Goal: Task Accomplishment & Management: Use online tool/utility

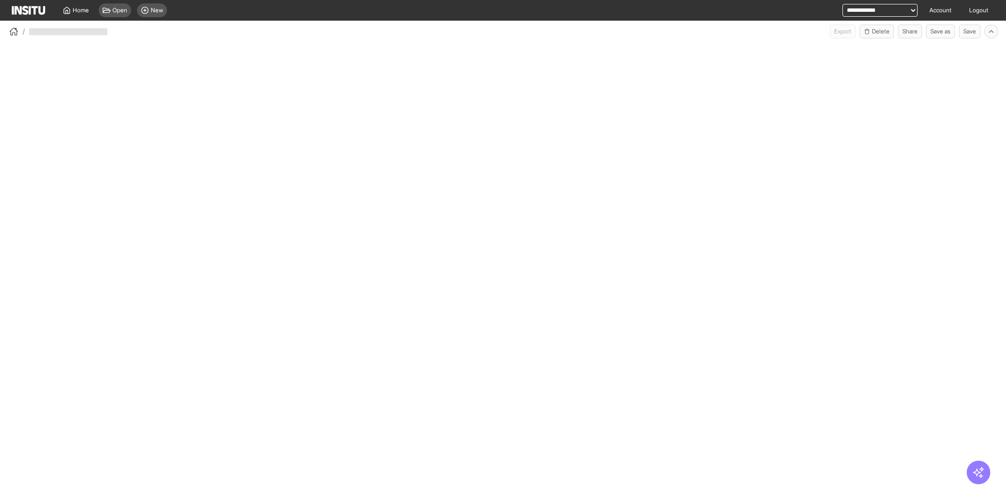
select select "**"
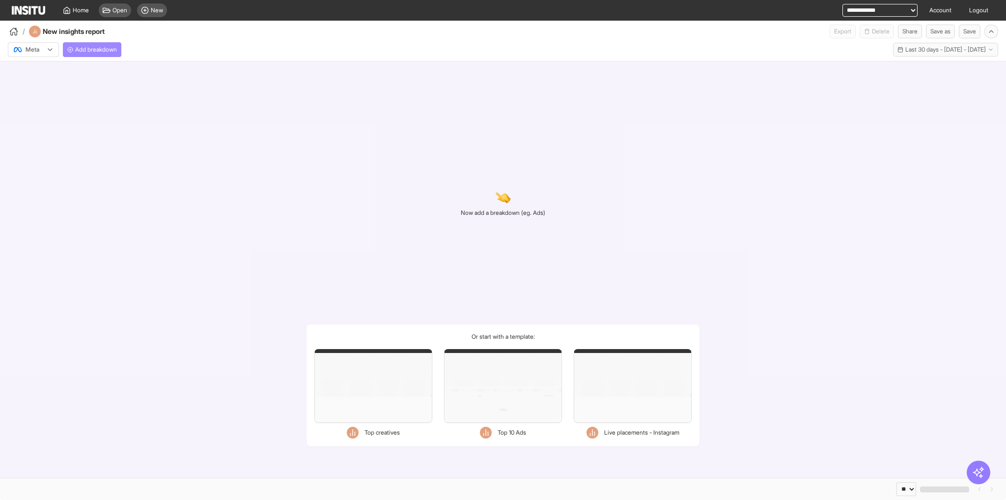
click at [93, 52] on span "Add breakdown" at bounding box center [96, 50] width 42 height 8
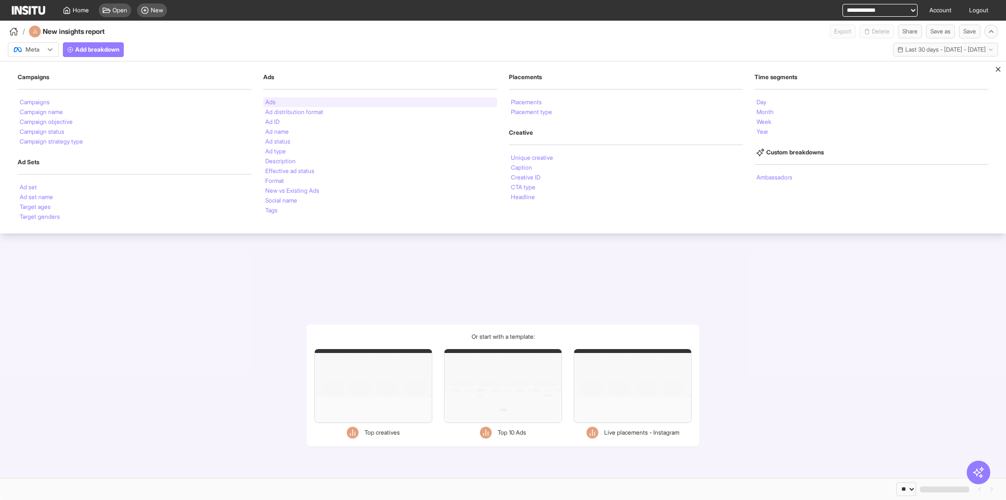
click at [271, 102] on li "Ads" at bounding box center [270, 102] width 10 height 6
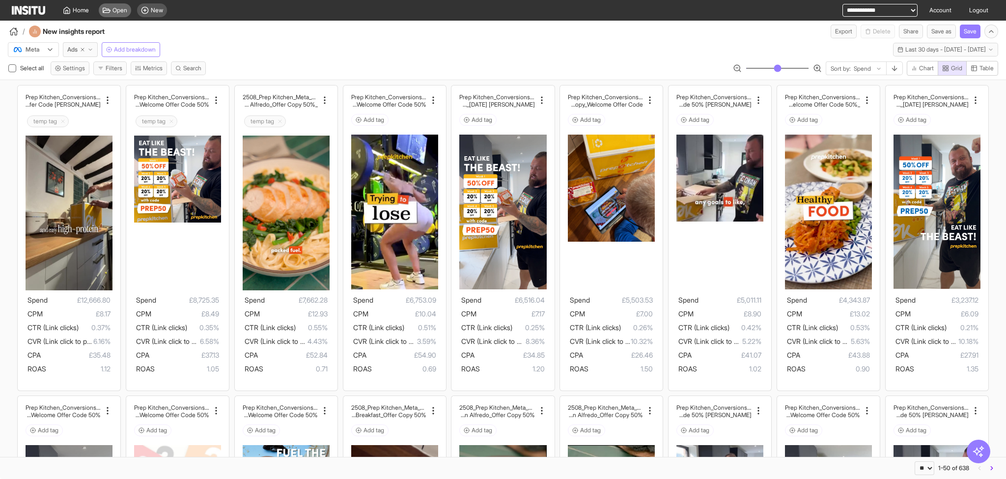
click at [121, 13] on span "Open" at bounding box center [119, 10] width 15 height 8
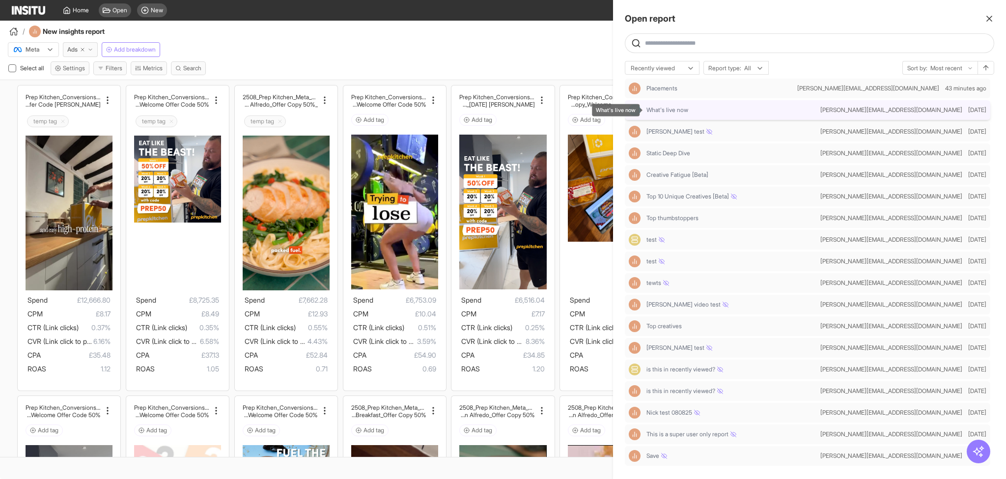
click at [658, 108] on span "What's live now" at bounding box center [667, 110] width 42 height 8
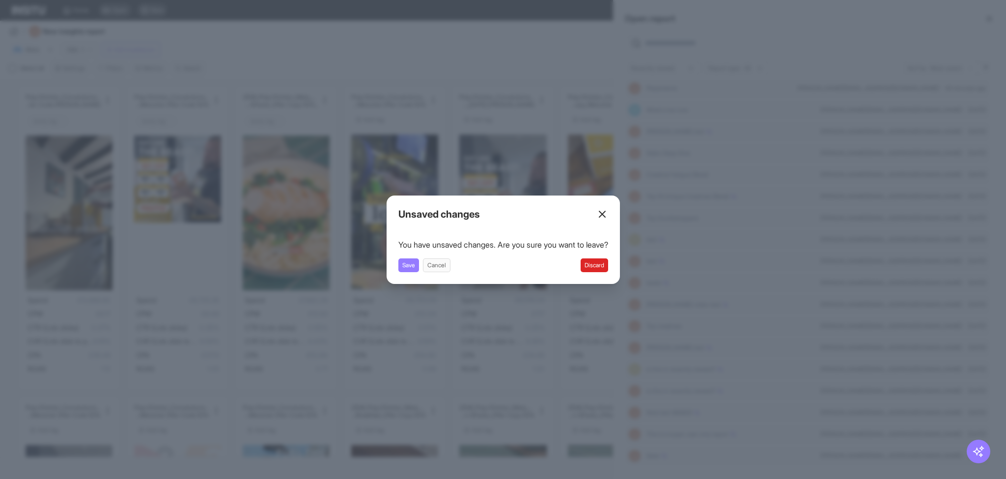
click at [596, 265] on button "Discard" at bounding box center [595, 265] width 28 height 14
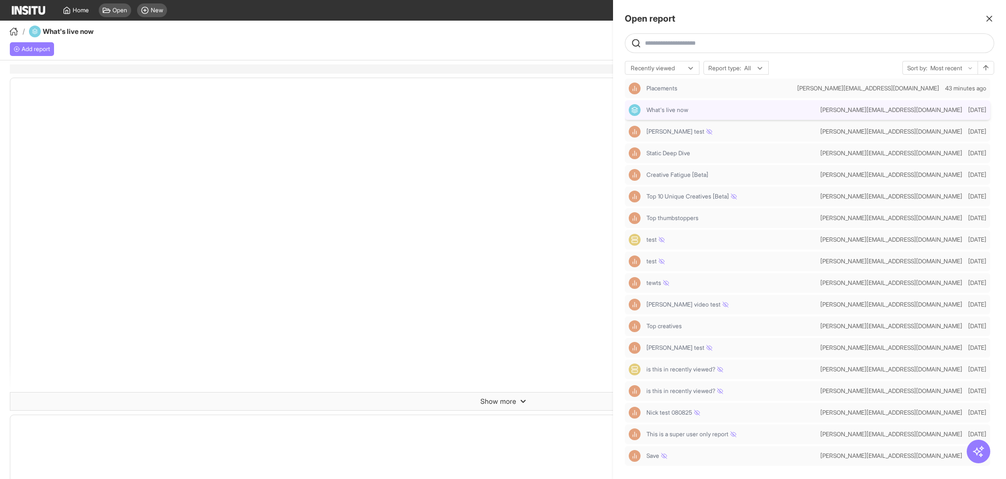
select select "**"
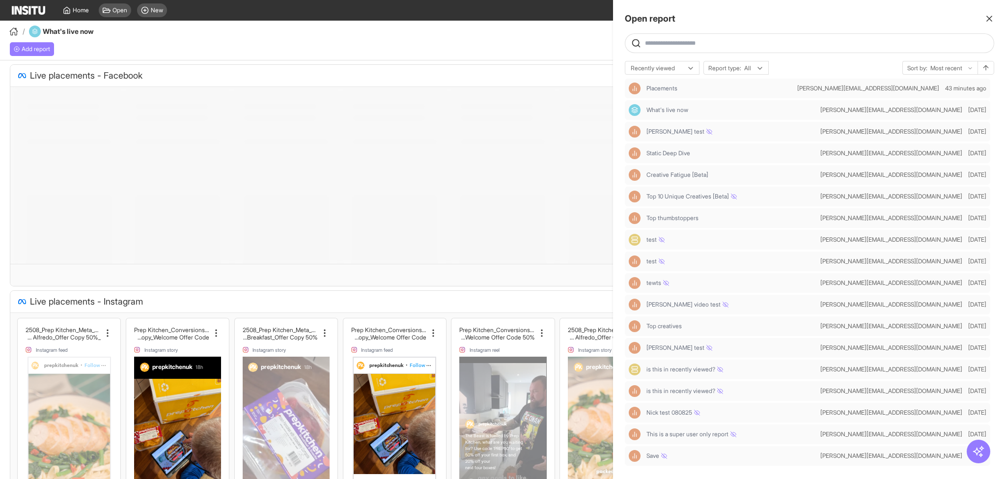
click at [991, 19] on icon "button" at bounding box center [989, 19] width 10 height 10
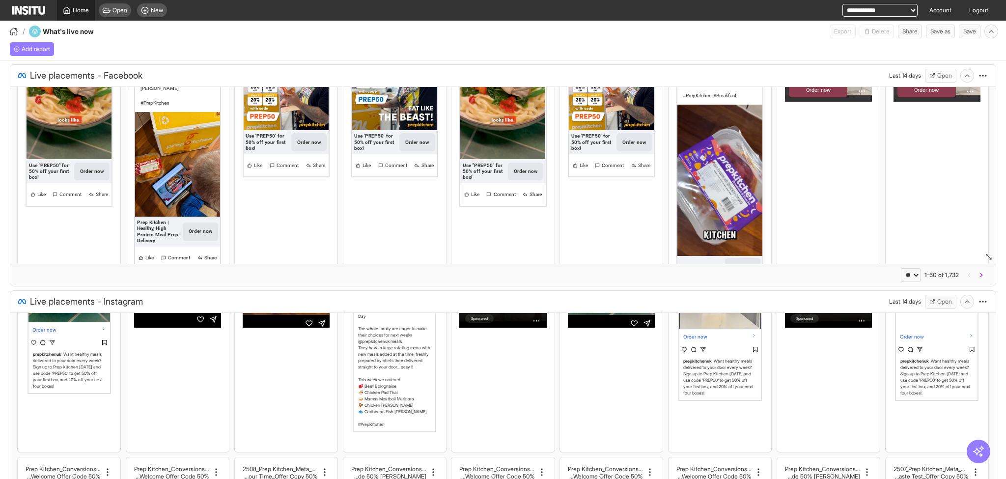
click at [71, 15] on link "Home" at bounding box center [76, 10] width 38 height 21
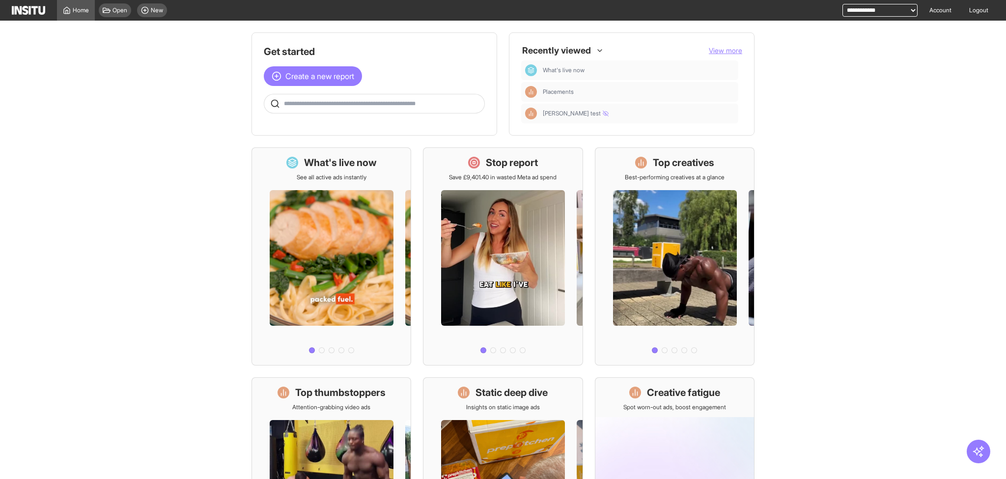
click at [164, 226] on main "Get started Create a new report Ask questions like: Which campaigns had the hig…" at bounding box center [503, 250] width 1006 height 458
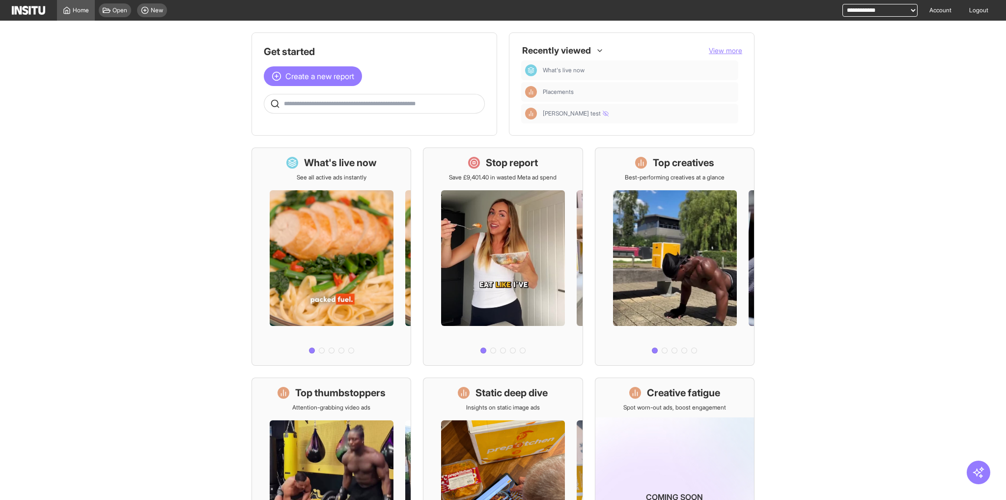
click at [105, 191] on main "Get started Create a new report Ask questions like: Which campaigns had the hig…" at bounding box center [503, 260] width 1006 height 479
click at [223, 97] on main "Get started Create a new report Ask questions like: Which campaigns had the hig…" at bounding box center [503, 260] width 1006 height 479
click at [223, 352] on main "Get started Create a new report Ask questions like: Which campaigns had the hig…" at bounding box center [503, 260] width 1006 height 479
drag, startPoint x: 144, startPoint y: 196, endPoint x: 474, endPoint y: 290, distance: 343.3
click at [194, 130] on main "Get started Create a new report Ask questions like: Which campaigns had the hig…" at bounding box center [503, 260] width 1006 height 479
